Goal: Task Accomplishment & Management: Manage account settings

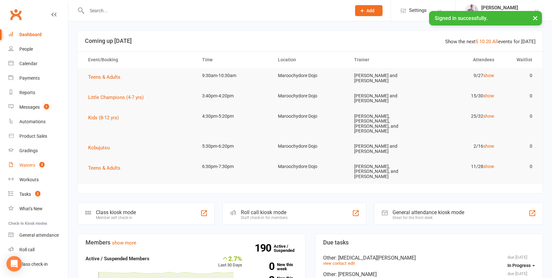
click at [24, 164] on div "Waivers" at bounding box center [27, 165] width 16 height 5
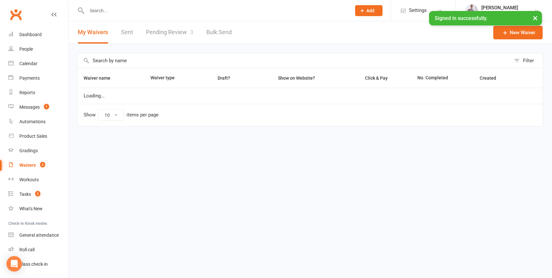
select select "100"
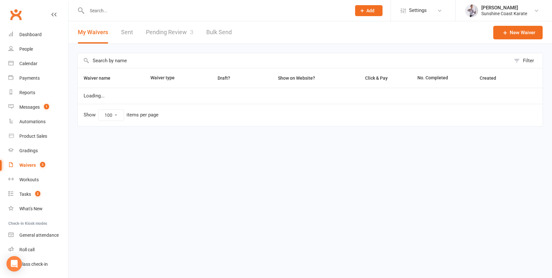
click at [165, 28] on link "Pending Review 3" at bounding box center [169, 32] width 47 height 22
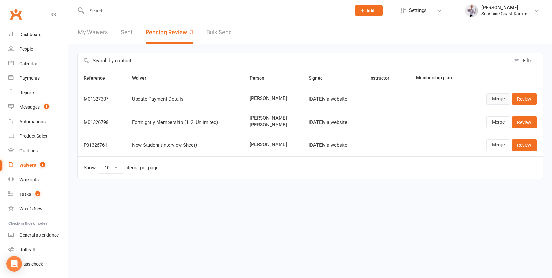
click at [499, 97] on link "Merge" at bounding box center [498, 99] width 24 height 12
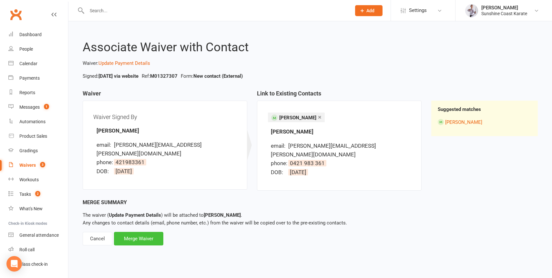
click at [138, 232] on div "Merge Waiver" at bounding box center [138, 239] width 49 height 14
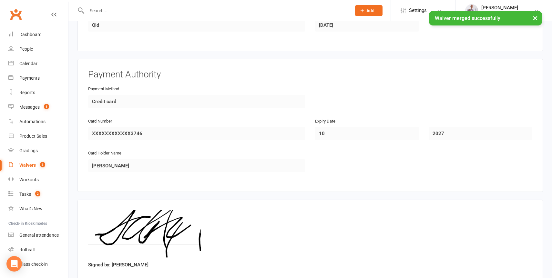
scroll to position [302, 0]
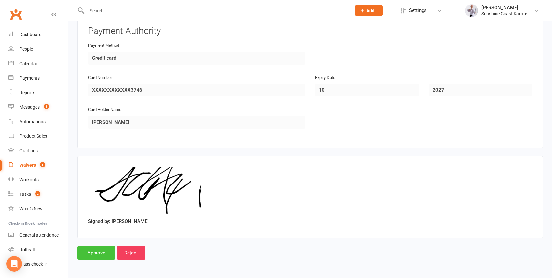
click at [94, 252] on input "Approve" at bounding box center [96, 253] width 38 height 14
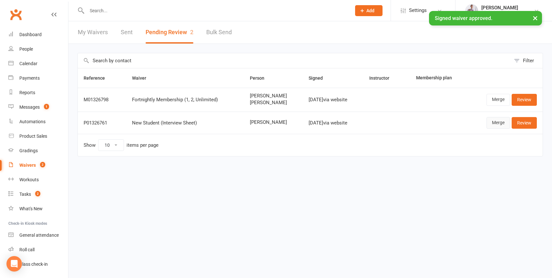
click at [496, 122] on link "Merge" at bounding box center [498, 123] width 24 height 12
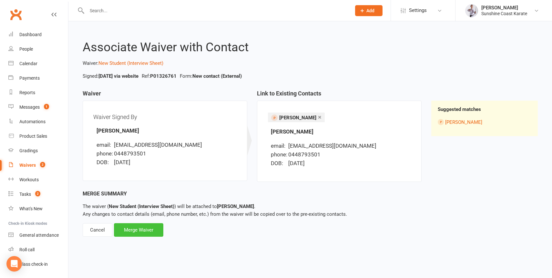
click at [146, 228] on div "Merge Waiver" at bounding box center [138, 230] width 49 height 14
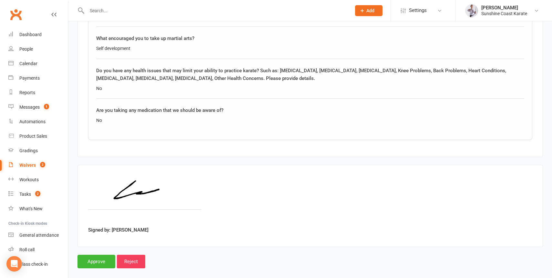
scroll to position [608, 0]
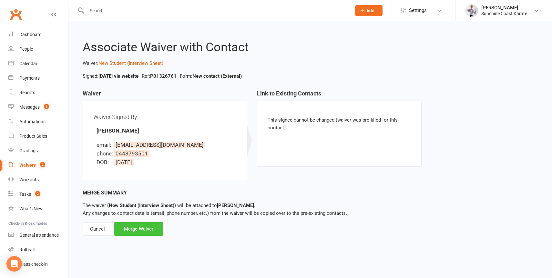
click at [141, 229] on div "Merge Waiver" at bounding box center [138, 229] width 49 height 14
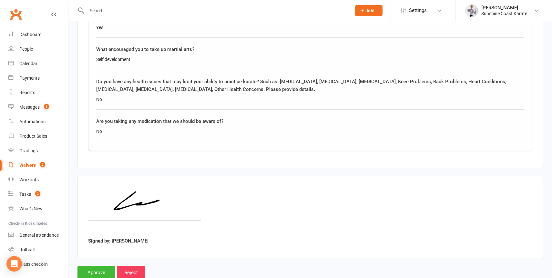
scroll to position [608, 0]
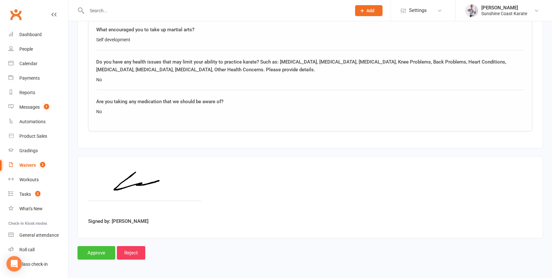
click at [92, 252] on input "Approve" at bounding box center [96, 253] width 38 height 14
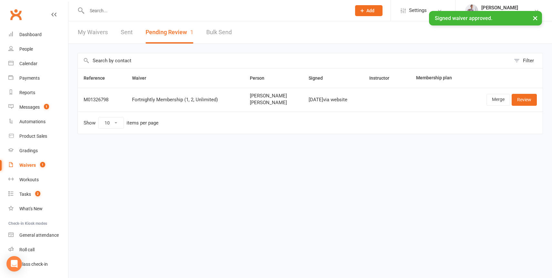
click at [253, 102] on span "[PERSON_NAME]" at bounding box center [273, 102] width 47 height 5
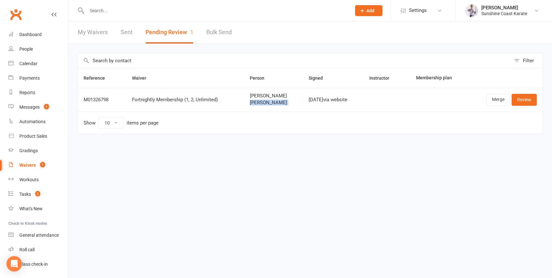
copy span "[PERSON_NAME]"
click at [498, 99] on link "Merge" at bounding box center [498, 100] width 24 height 12
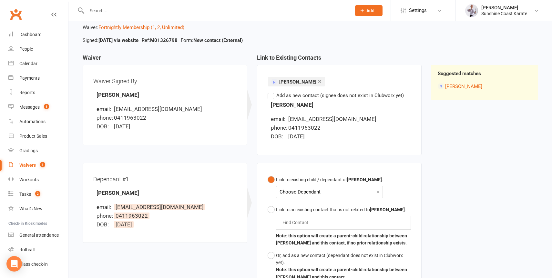
scroll to position [36, 0]
click at [348, 192] on div "Choose Dependant" at bounding box center [329, 191] width 100 height 9
click at [318, 206] on link "[PERSON_NAME]" at bounding box center [312, 207] width 64 height 14
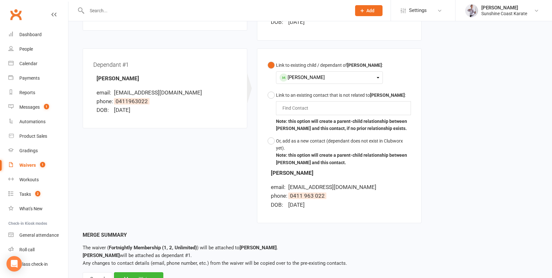
scroll to position [178, 0]
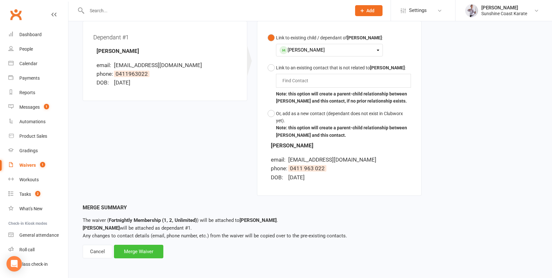
click at [130, 250] on div "Merge Waiver" at bounding box center [138, 252] width 49 height 14
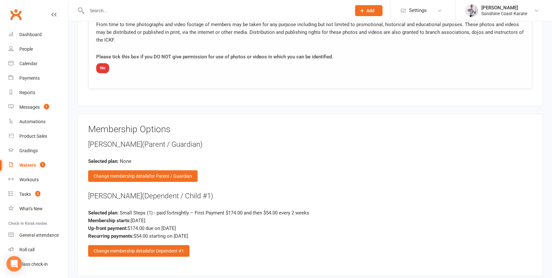
scroll to position [747, 0]
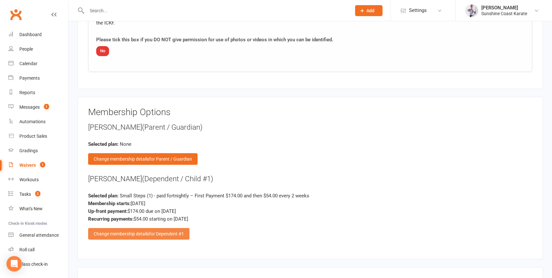
click at [139, 231] on div "Change membership details for Dependent #1" at bounding box center [138, 234] width 101 height 12
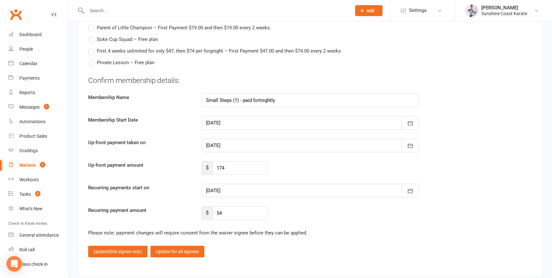
scroll to position [1229, 0]
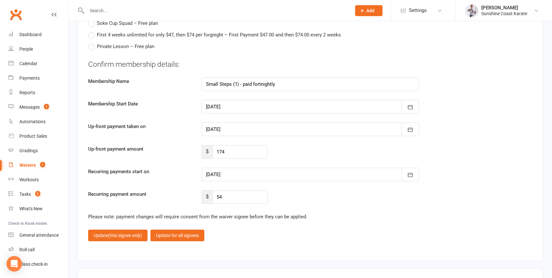
click at [226, 130] on div at bounding box center [310, 130] width 217 height 14
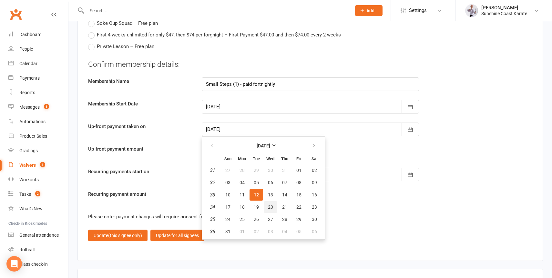
click at [267, 207] on button "20" at bounding box center [271, 207] width 14 height 12
type input "[DATE]"
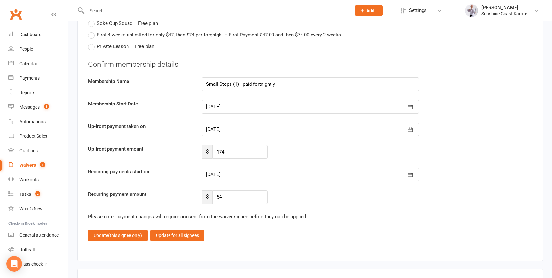
click at [239, 172] on div at bounding box center [310, 175] width 217 height 14
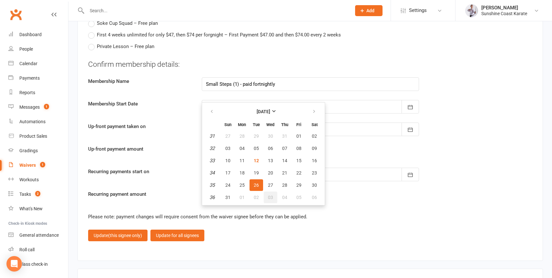
click at [270, 198] on span "03" at bounding box center [270, 197] width 5 height 5
type input "[DATE]"
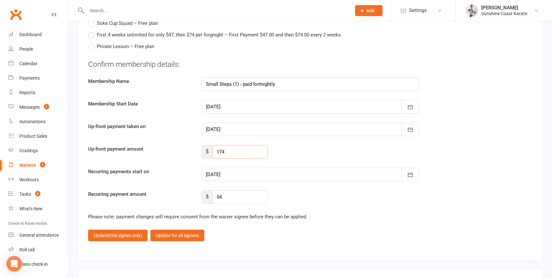
click at [228, 153] on input "174" at bounding box center [239, 152] width 55 height 14
type input "54"
click at [119, 235] on span "(this signee only)" at bounding box center [125, 235] width 34 height 5
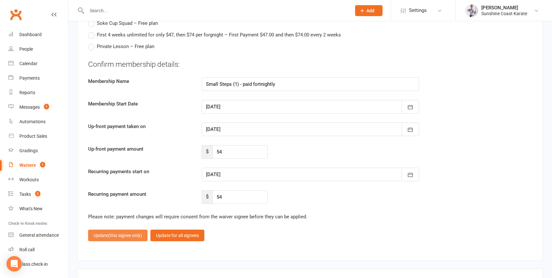
scroll to position [999, 0]
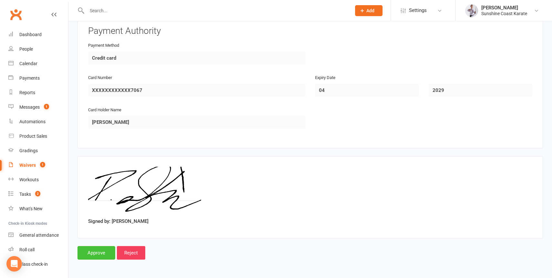
click at [91, 250] on input "Approve" at bounding box center [96, 253] width 38 height 14
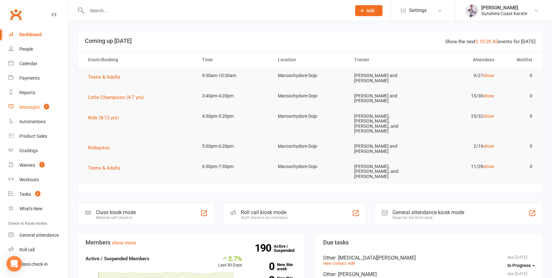
click at [27, 107] on div "Messages" at bounding box center [29, 106] width 20 height 5
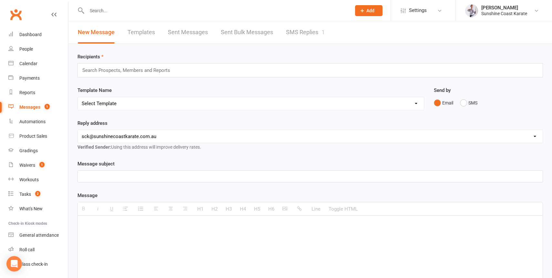
click at [300, 32] on link "SMS Replies 1" at bounding box center [305, 32] width 39 height 22
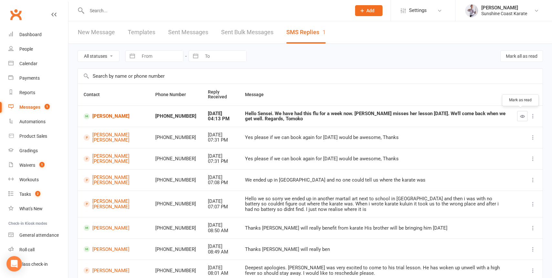
click at [523, 116] on icon "button" at bounding box center [522, 116] width 5 height 5
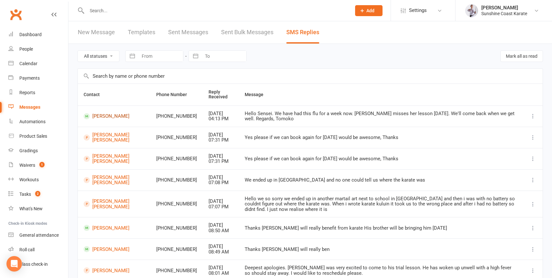
click at [108, 114] on link "[PERSON_NAME]" at bounding box center [114, 116] width 61 height 6
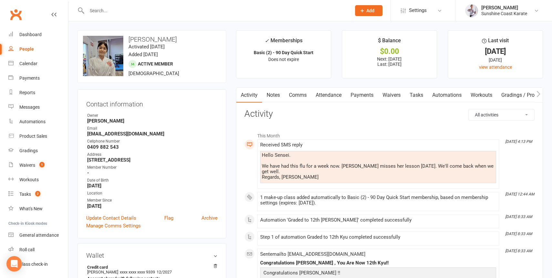
click at [296, 92] on link "Comms" at bounding box center [297, 95] width 27 height 15
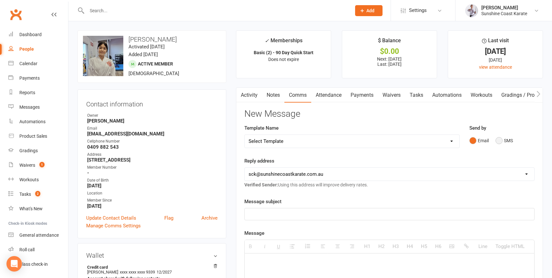
click at [502, 142] on button "SMS" at bounding box center [503, 140] width 17 height 12
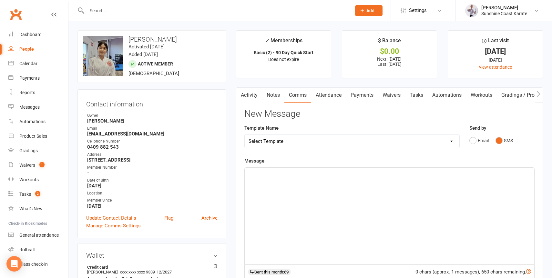
click at [360, 216] on div at bounding box center [388, 216] width 289 height 97
click at [289, 179] on div "Thanks for the message. Hope you are feeling better soon." at bounding box center [388, 216] width 289 height 97
click at [245, 93] on link "Activity" at bounding box center [249, 95] width 26 height 15
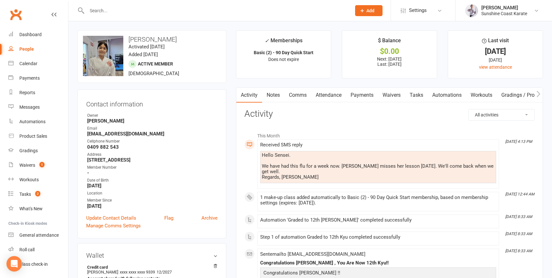
click at [301, 94] on link "Comms" at bounding box center [297, 95] width 27 height 15
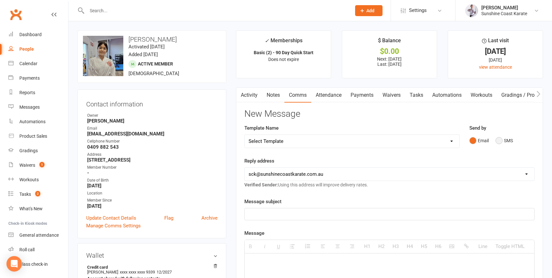
click at [500, 139] on button "SMS" at bounding box center [503, 140] width 17 height 12
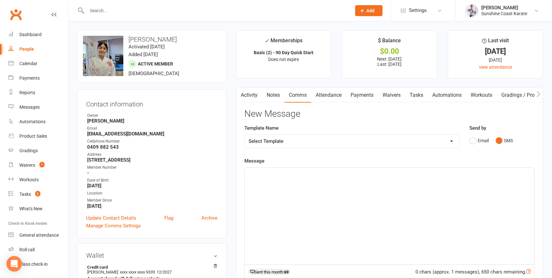
click at [342, 198] on div at bounding box center [388, 216] width 289 height 97
paste div
drag, startPoint x: 324, startPoint y: 176, endPoint x: 324, endPoint y: 179, distance: 3.5
click at [324, 176] on p "Thanks for the message. Hope you are feeling better soon." at bounding box center [389, 175] width 282 height 8
click at [332, 174] on p "Thanks for the message. Hope you are feeling better soon." at bounding box center [389, 175] width 282 height 8
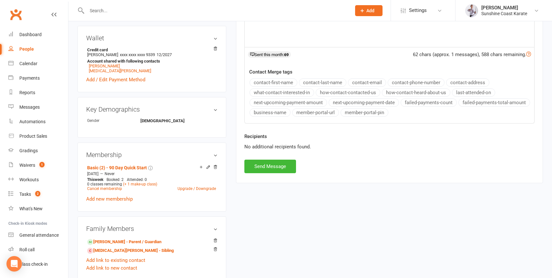
scroll to position [238, 0]
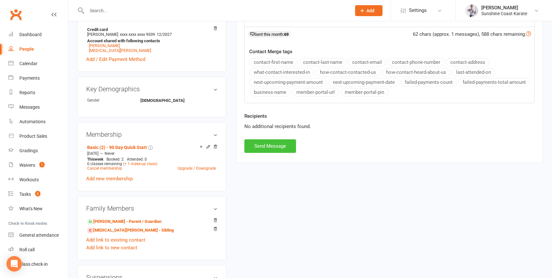
click at [269, 145] on button "Send Message" at bounding box center [270, 146] width 52 height 14
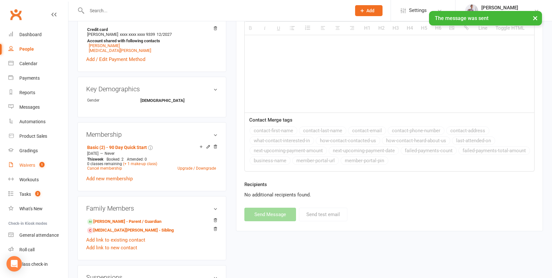
click at [28, 165] on div "Waivers" at bounding box center [27, 165] width 16 height 5
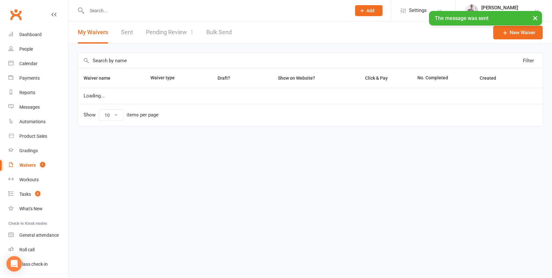
select select "100"
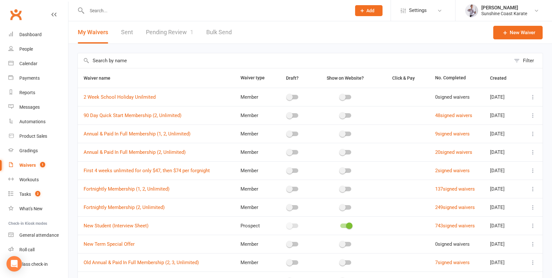
click at [143, 10] on input "text" at bounding box center [216, 10] width 262 height 9
type input "sunny"
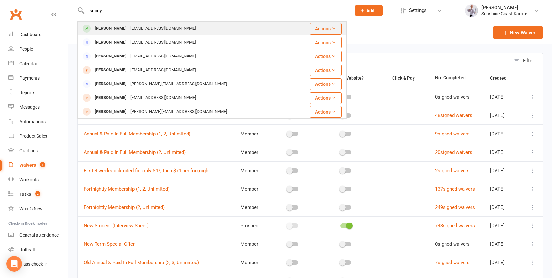
click at [106, 28] on div "[PERSON_NAME]" at bounding box center [111, 28] width 36 height 9
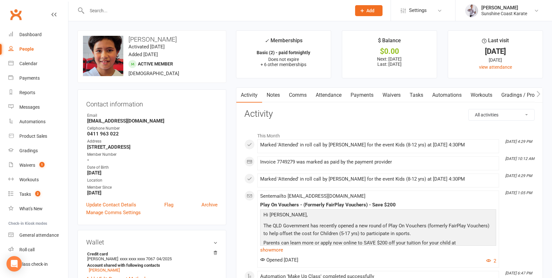
click at [329, 95] on link "Attendance" at bounding box center [328, 95] width 35 height 15
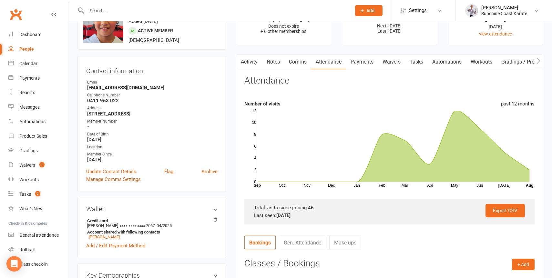
scroll to position [17, 0]
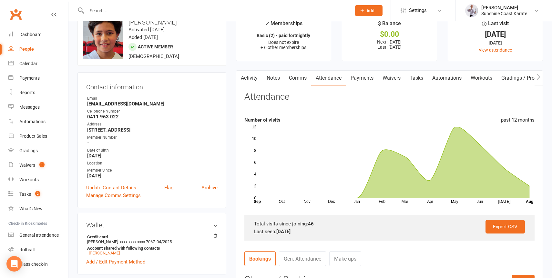
click at [362, 77] on link "Payments" at bounding box center [362, 78] width 32 height 15
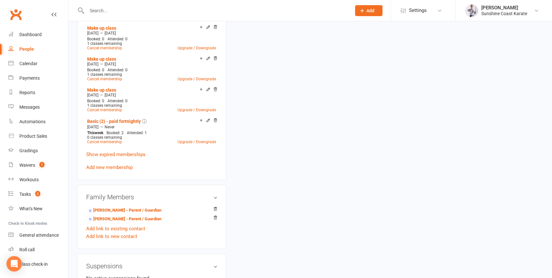
scroll to position [433, 0]
click at [182, 144] on link "Upgrade / Downgrade" at bounding box center [196, 141] width 38 height 5
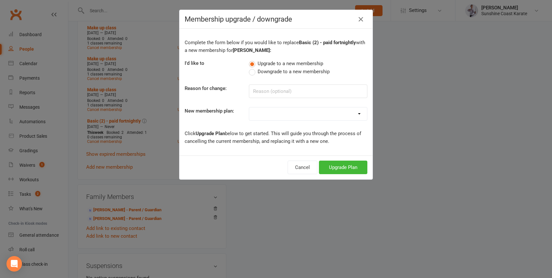
click at [262, 72] on span "Downgrade to a new membership" at bounding box center [293, 71] width 72 height 7
click at [253, 68] on input "Downgrade to a new membership" at bounding box center [251, 68] width 4 height 0
click at [292, 167] on button "Cancel" at bounding box center [296, 168] width 30 height 14
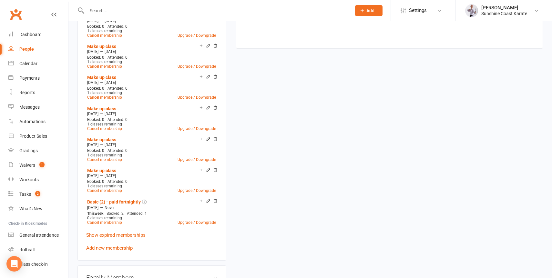
scroll to position [353, 0]
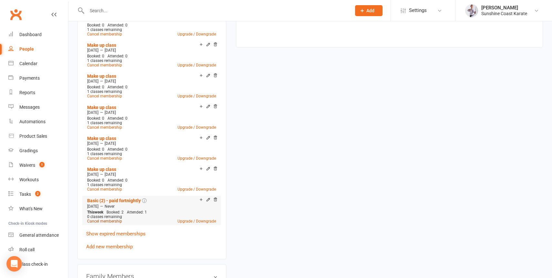
click at [108, 224] on link "Cancel membership" at bounding box center [104, 221] width 35 height 5
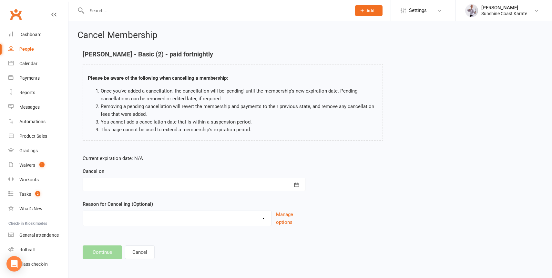
click at [221, 183] on div at bounding box center [194, 185] width 223 height 14
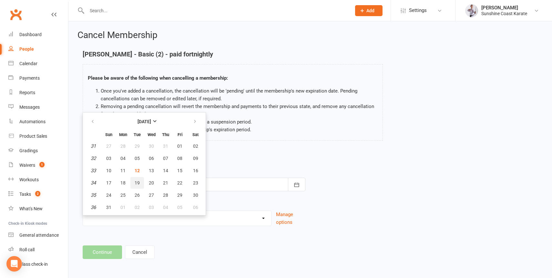
click at [136, 180] on span "19" at bounding box center [136, 182] width 5 height 5
type input "[DATE]"
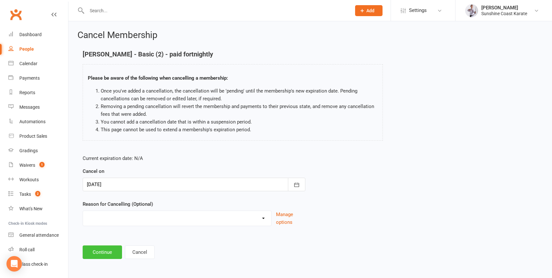
click at [104, 248] on button "Continue" at bounding box center [102, 252] width 39 height 14
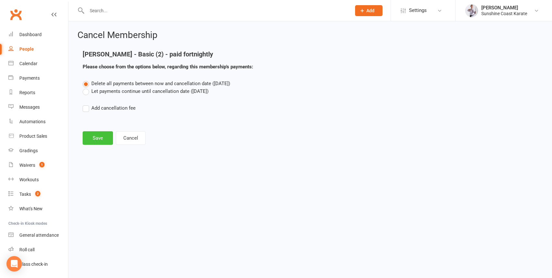
click at [96, 137] on button "Save" at bounding box center [98, 138] width 30 height 14
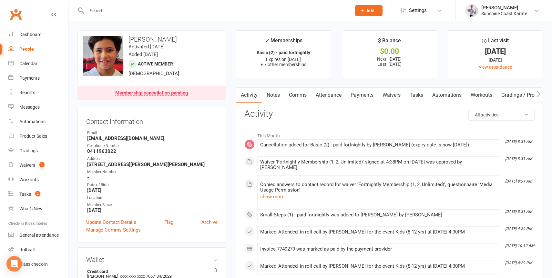
click at [331, 94] on link "Attendance" at bounding box center [328, 95] width 35 height 15
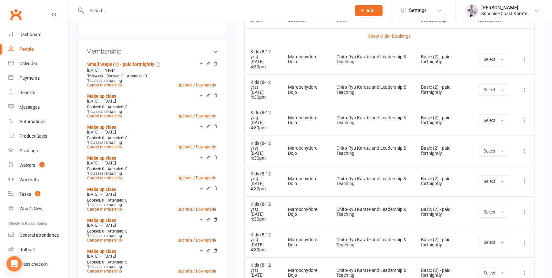
scroll to position [320, 0]
click at [524, 57] on icon at bounding box center [524, 60] width 6 height 6
click at [485, 97] on link "Remove booking" at bounding box center [496, 98] width 64 height 13
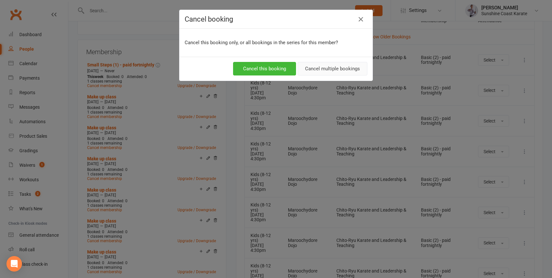
click at [323, 68] on button "Cancel multiple bookings" at bounding box center [332, 69] width 70 height 14
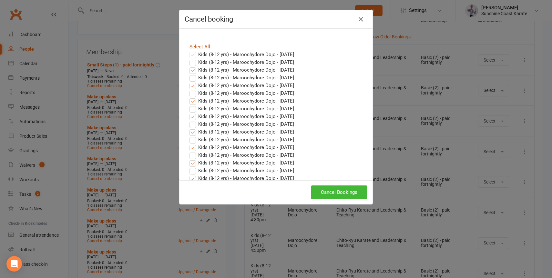
click at [197, 45] on link "Select All" at bounding box center [199, 47] width 21 height 6
click at [339, 188] on button "Cancel Bookings" at bounding box center [339, 192] width 56 height 14
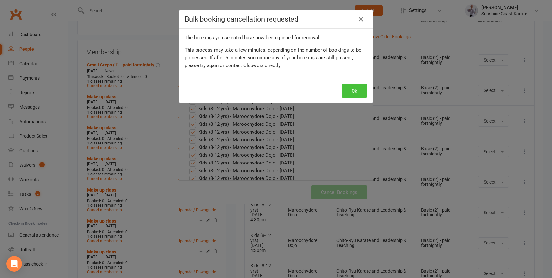
click at [356, 92] on button "Ok" at bounding box center [354, 91] width 26 height 14
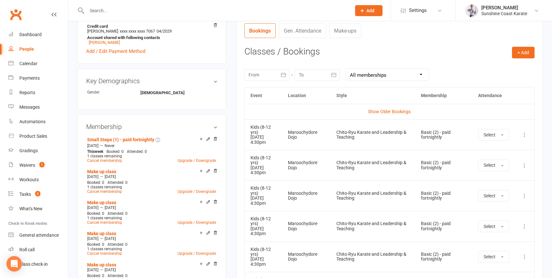
scroll to position [247, 0]
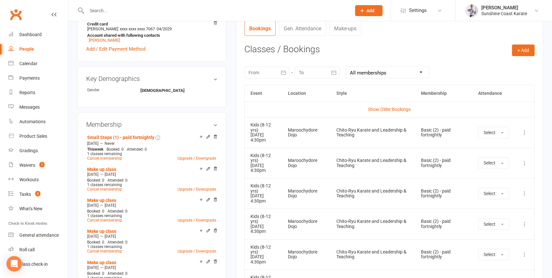
click at [524, 131] on icon at bounding box center [524, 132] width 6 height 6
click at [490, 167] on link "Remove booking" at bounding box center [496, 170] width 64 height 13
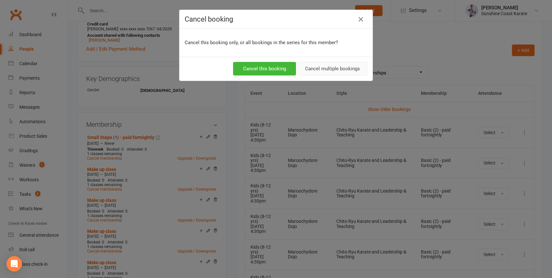
click at [334, 70] on button "Cancel multiple bookings" at bounding box center [332, 69] width 70 height 14
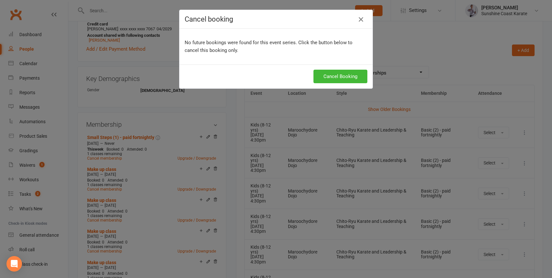
click at [360, 17] on icon "button" at bounding box center [361, 19] width 8 height 8
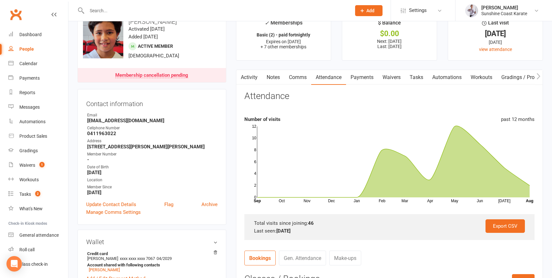
scroll to position [22, 0]
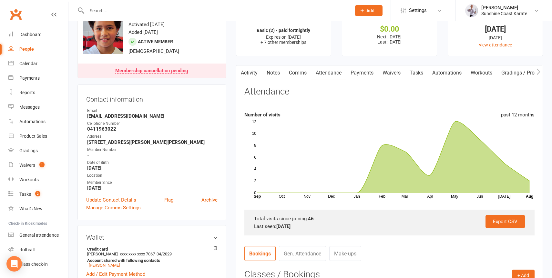
click at [298, 70] on link "Comms" at bounding box center [297, 72] width 27 height 15
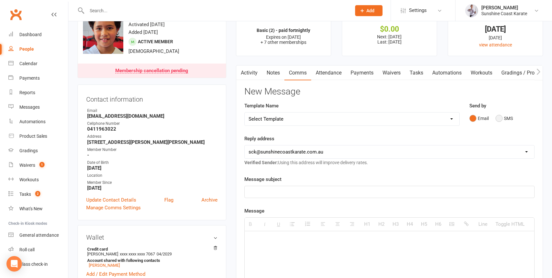
click at [503, 118] on button "SMS" at bounding box center [503, 118] width 17 height 12
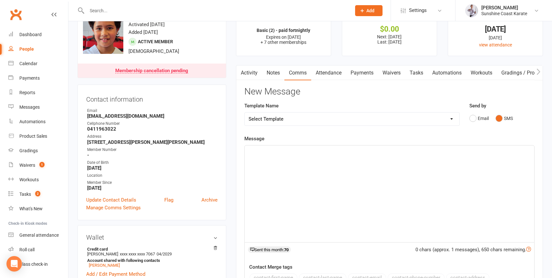
click at [302, 171] on div at bounding box center [388, 193] width 289 height 97
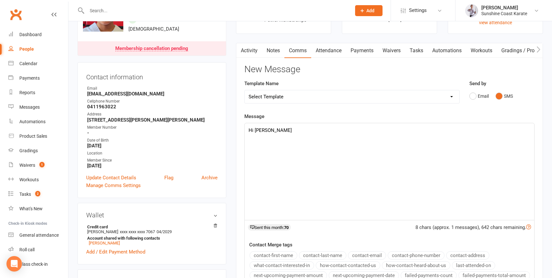
scroll to position [45, 0]
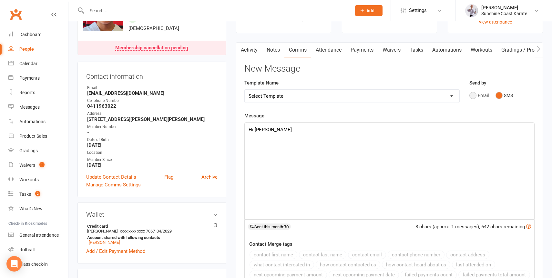
click at [477, 95] on button "Email" at bounding box center [478, 95] width 19 height 12
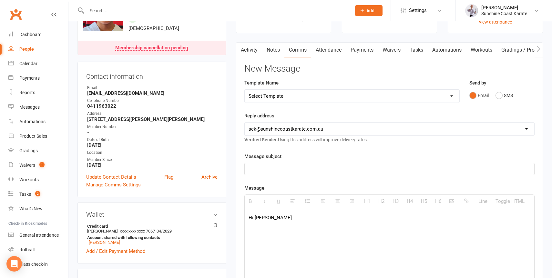
click at [303, 166] on p at bounding box center [389, 169] width 282 height 8
drag, startPoint x: 282, startPoint y: 170, endPoint x: 323, endPoint y: 173, distance: 41.7
click at [323, 173] on div "[PERSON_NAME]'s karate membership" at bounding box center [388, 169] width 289 height 12
click at [274, 218] on p "Hi [PERSON_NAME]" at bounding box center [389, 218] width 282 height 8
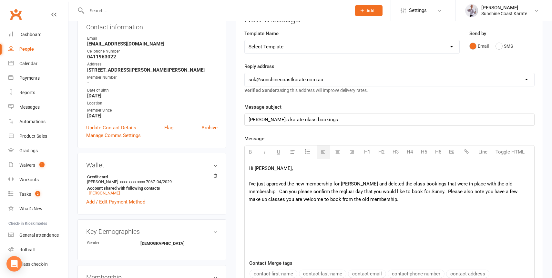
scroll to position [95, 0]
click at [331, 185] on p "Hi [PERSON_NAME], I've just approved the new membership for [PERSON_NAME] and d…" at bounding box center [389, 191] width 282 height 54
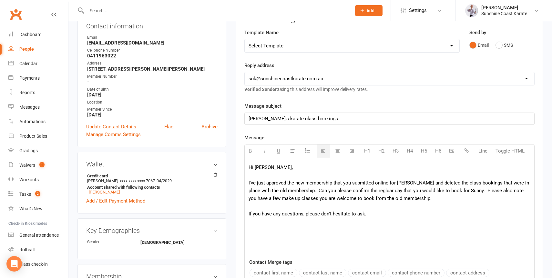
click at [373, 214] on p "Hi [PERSON_NAME], I've just approved the new membership that you submitted onli…" at bounding box center [389, 191] width 282 height 54
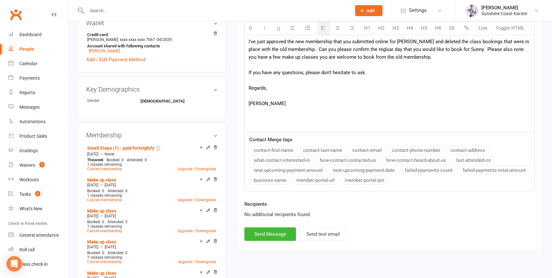
scroll to position [413, 0]
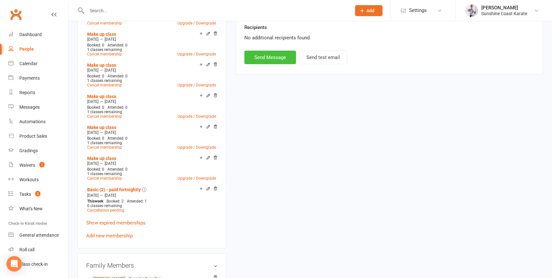
click at [265, 56] on button "Send Message" at bounding box center [270, 58] width 52 height 14
